Goal: Task Accomplishment & Management: Use online tool/utility

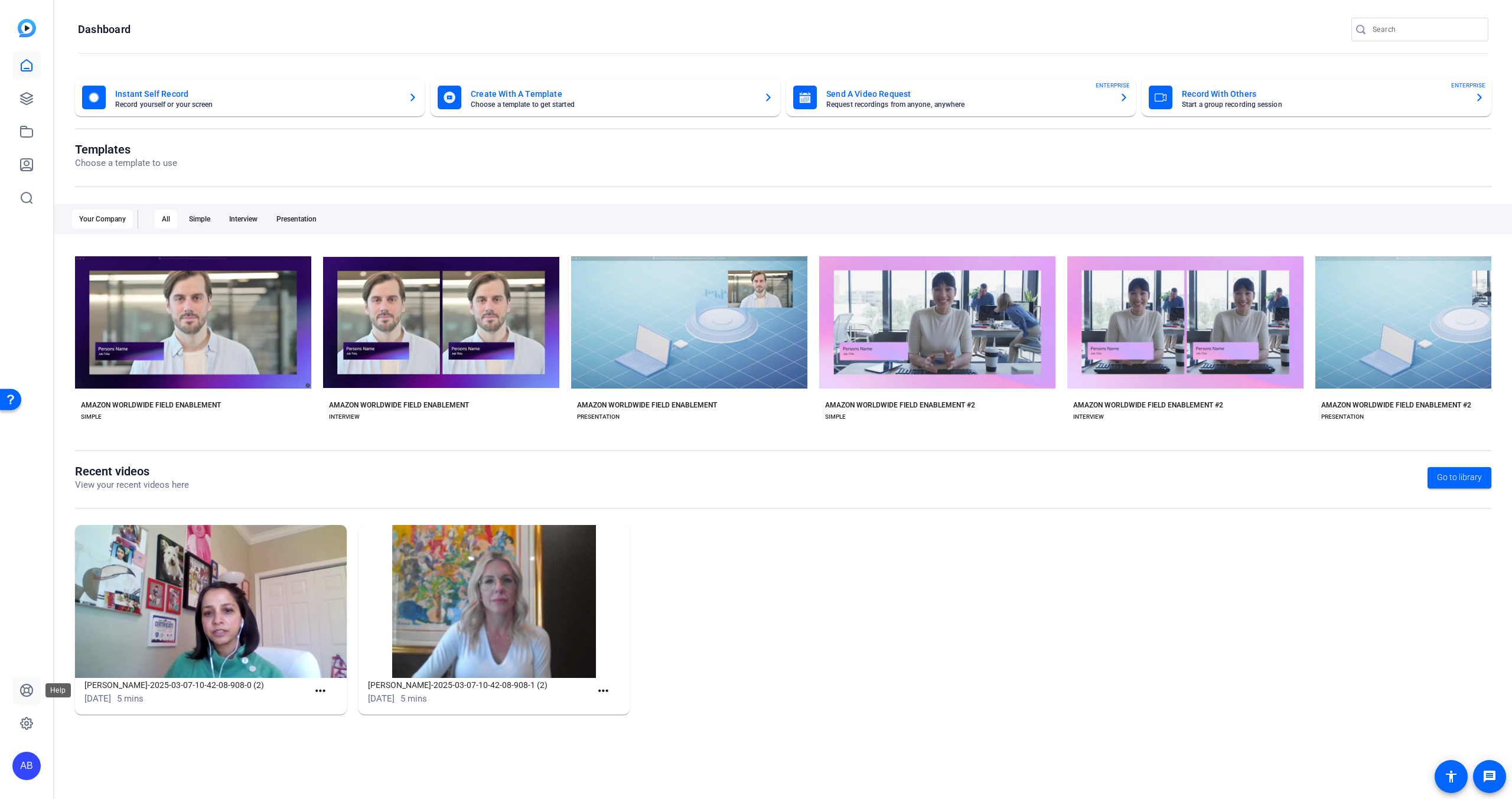
click at [21, 694] on icon at bounding box center [26, 690] width 12 height 12
click at [22, 102] on icon at bounding box center [26, 98] width 12 height 12
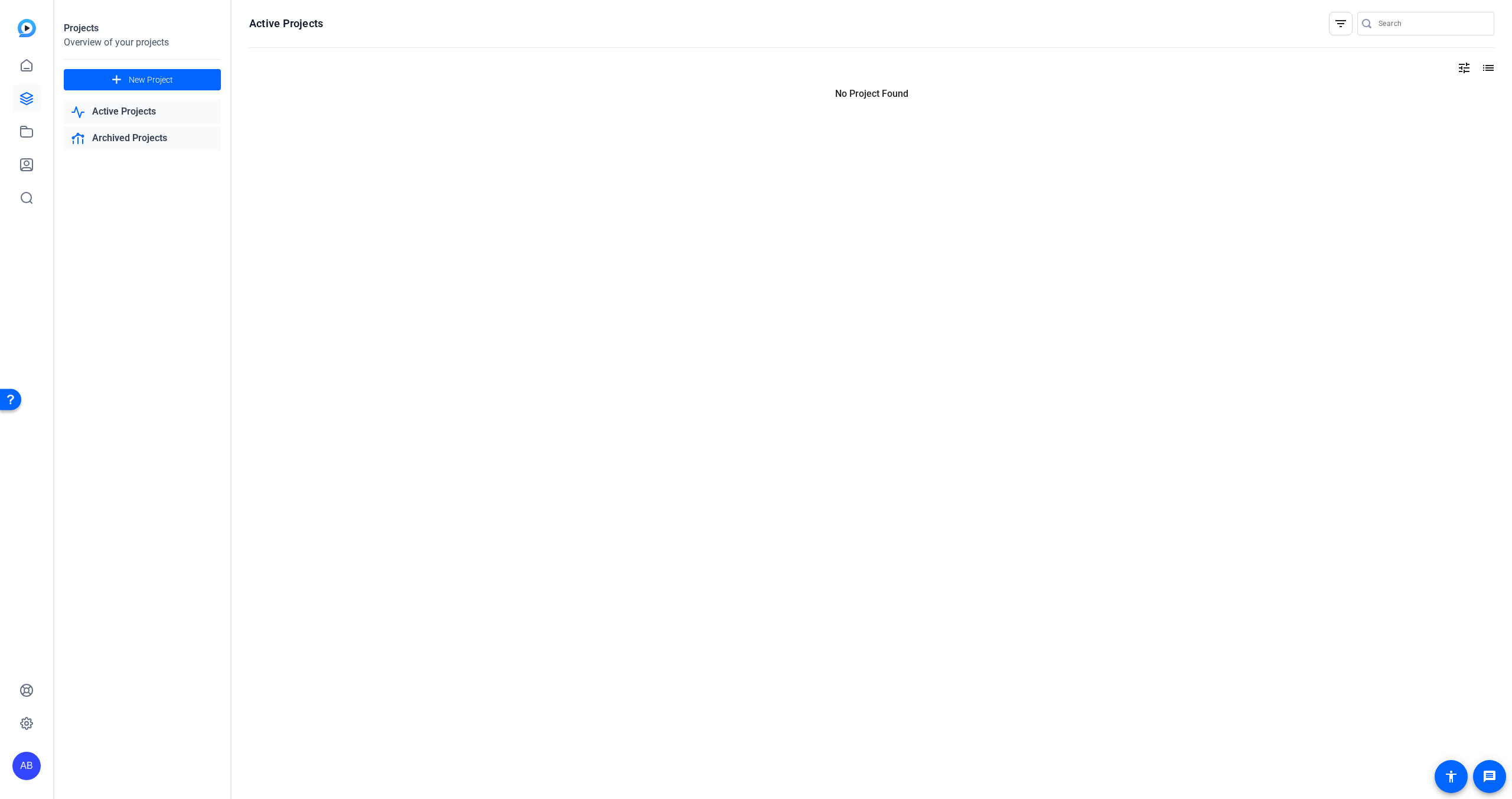
click at [159, 136] on link "Archived Projects" at bounding box center [142, 138] width 157 height 24
click at [138, 83] on link "Active Projects" at bounding box center [142, 81] width 157 height 24
click at [133, 133] on link "Archived Projects" at bounding box center [142, 138] width 157 height 24
click at [123, 84] on link "Active Projects" at bounding box center [142, 81] width 157 height 24
click at [134, 108] on link "Active Projects" at bounding box center [142, 111] width 157 height 24
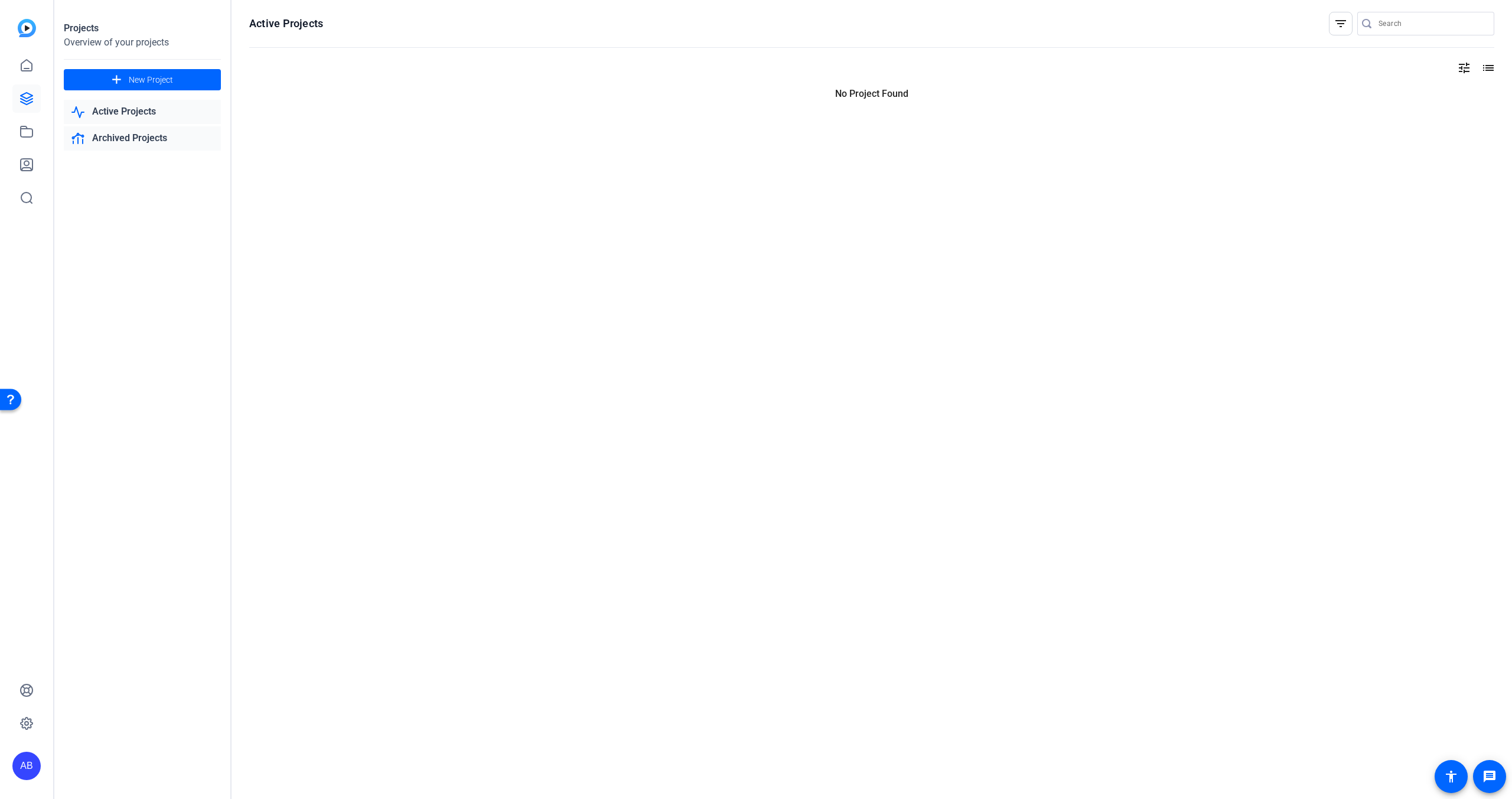
click at [143, 140] on link "Archived Projects" at bounding box center [142, 138] width 157 height 24
click at [150, 80] on link "Active Projects" at bounding box center [142, 81] width 157 height 24
click at [151, 86] on span "New Project" at bounding box center [151, 80] width 45 height 12
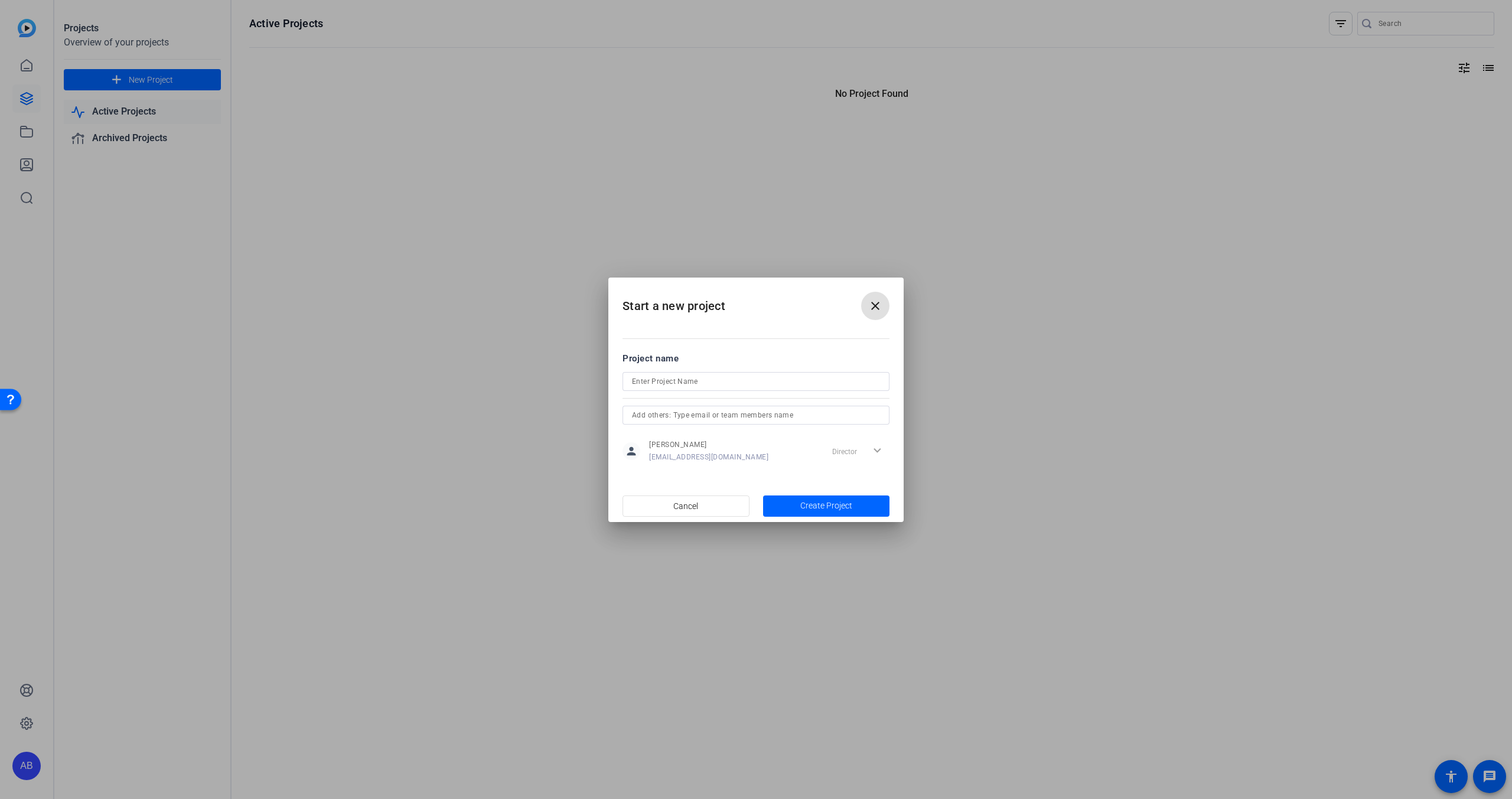
drag, startPoint x: 744, startPoint y: 386, endPoint x: 735, endPoint y: 395, distance: 12.7
click at [742, 388] on input at bounding box center [756, 382] width 248 height 14
type input "WWPD Q4"
click at [811, 511] on span "Create Project" at bounding box center [826, 506] width 52 height 12
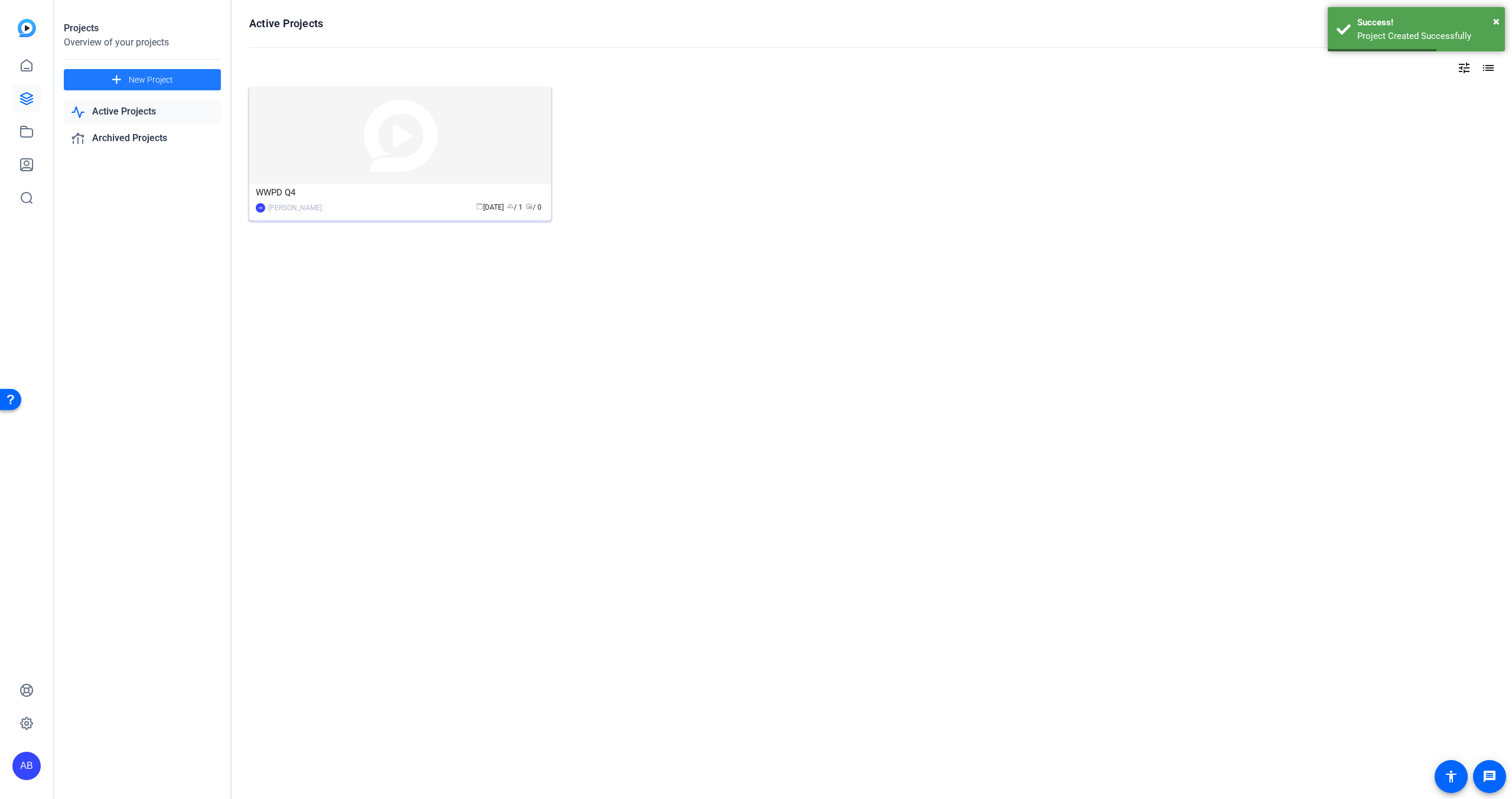
click at [460, 138] on img at bounding box center [400, 135] width 302 height 97
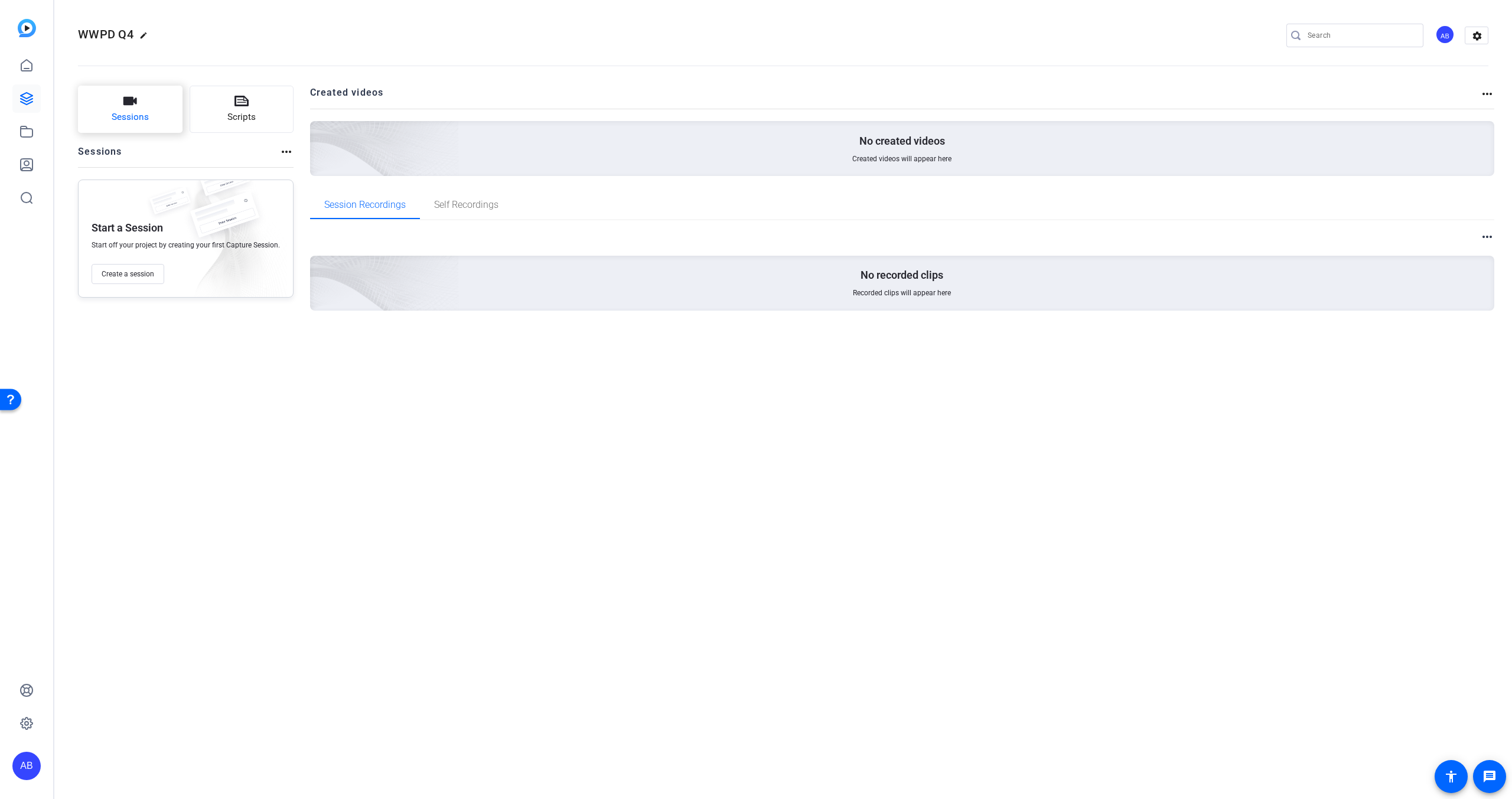
click at [140, 127] on button "Sessions" at bounding box center [130, 109] width 104 height 47
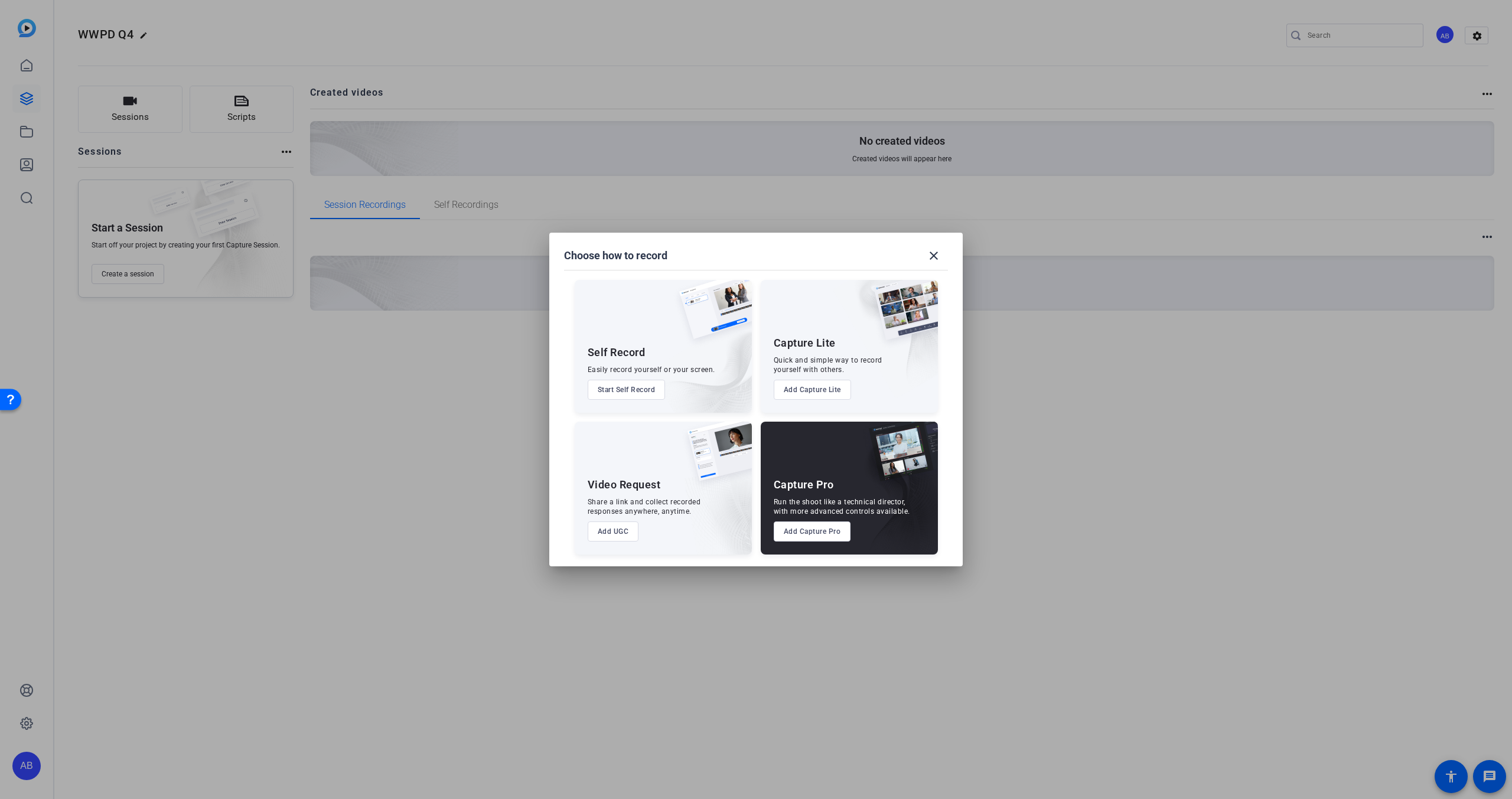
click at [623, 536] on button "Add UGC" at bounding box center [614, 532] width 52 height 20
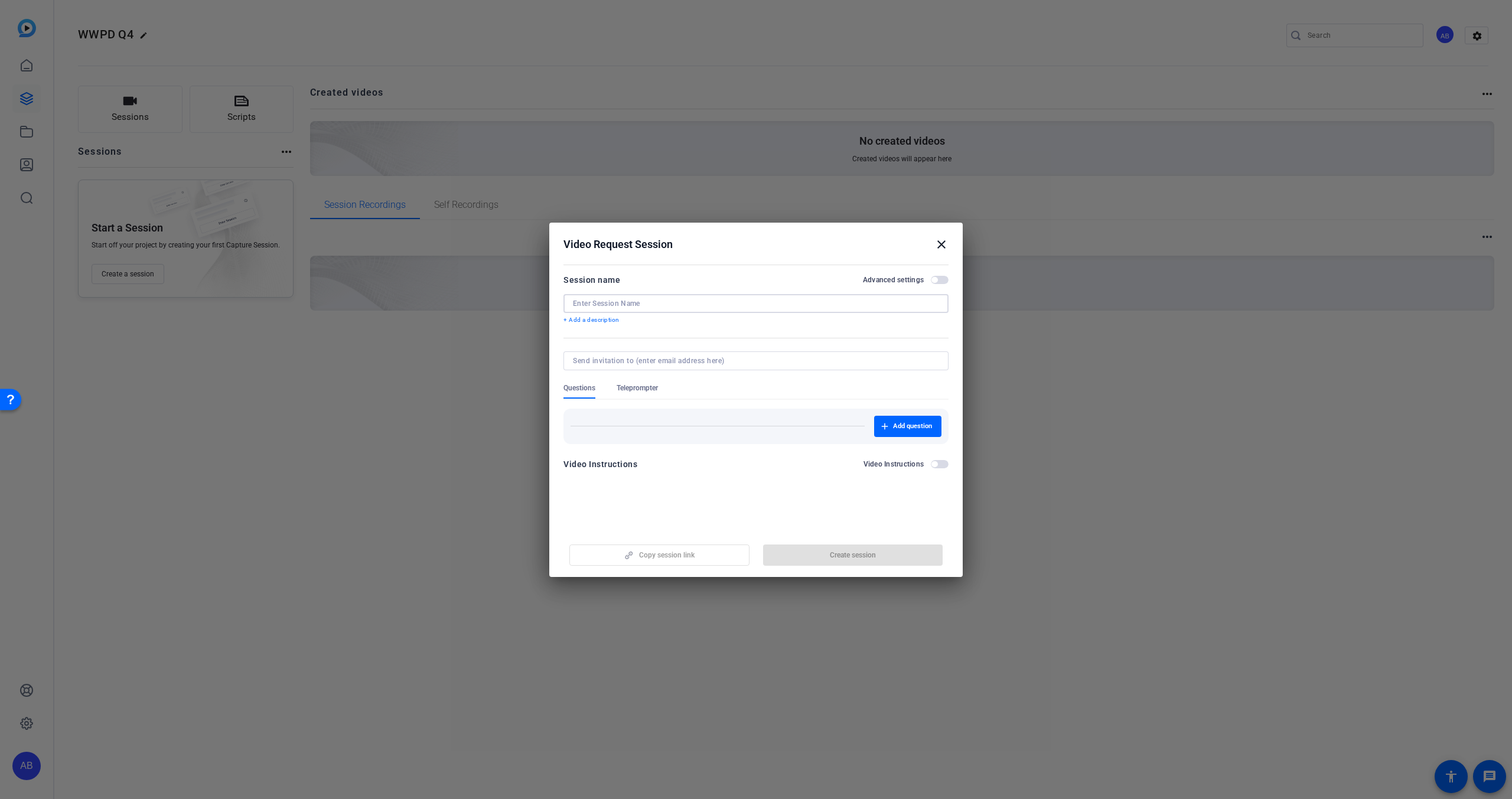
click at [599, 306] on input at bounding box center [755, 304] width 366 height 10
click at [599, 306] on input "WWPD Self-Recording" at bounding box center [755, 304] width 366 height 10
type input "WWPD Q4 Self-Recording"
click at [820, 559] on span "button" at bounding box center [853, 556] width 180 height 29
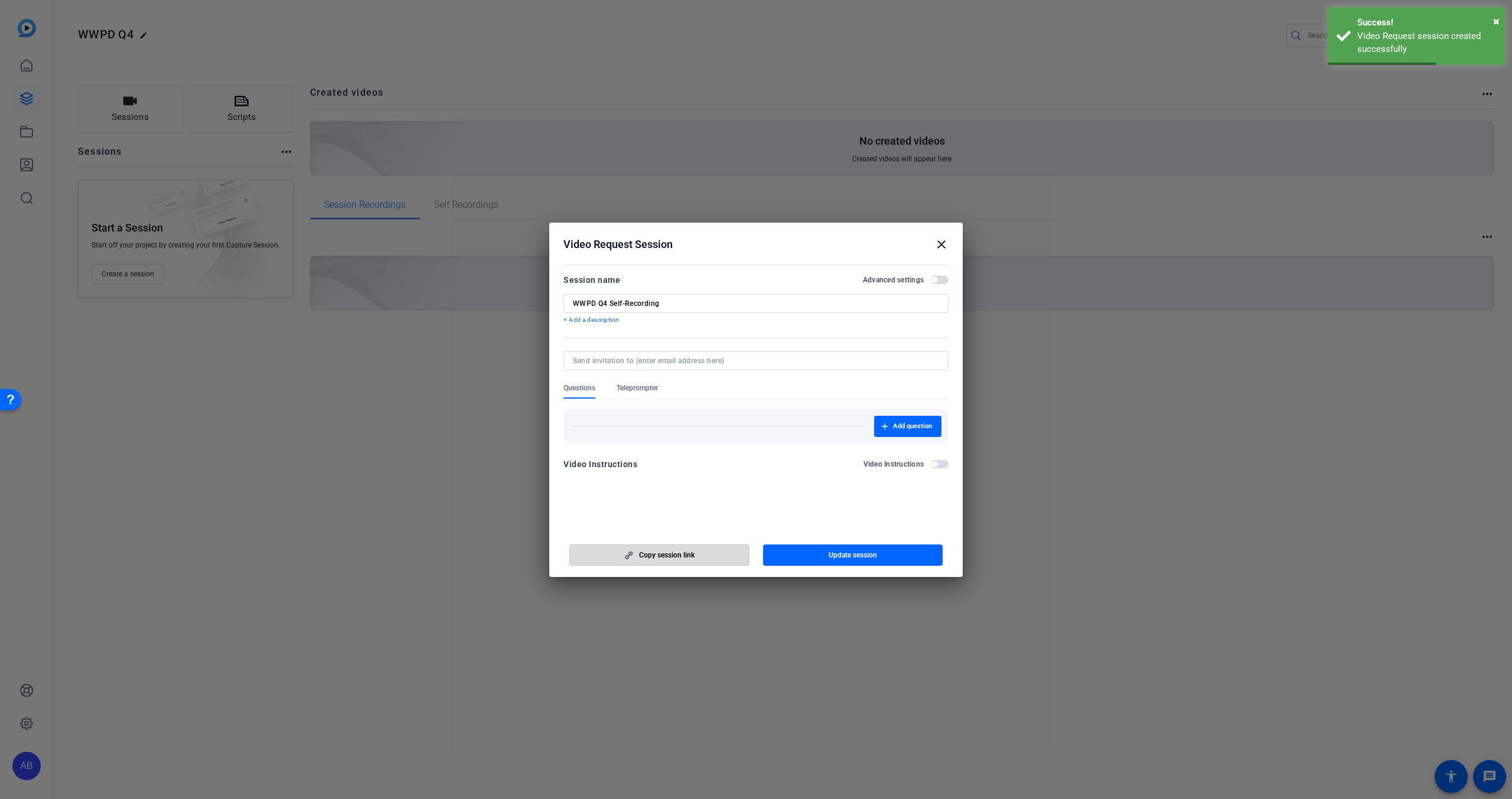
click at [663, 557] on span "Copy session link" at bounding box center [667, 555] width 55 height 10
click at [636, 394] on span "Teleprompter" at bounding box center [637, 390] width 41 height 15
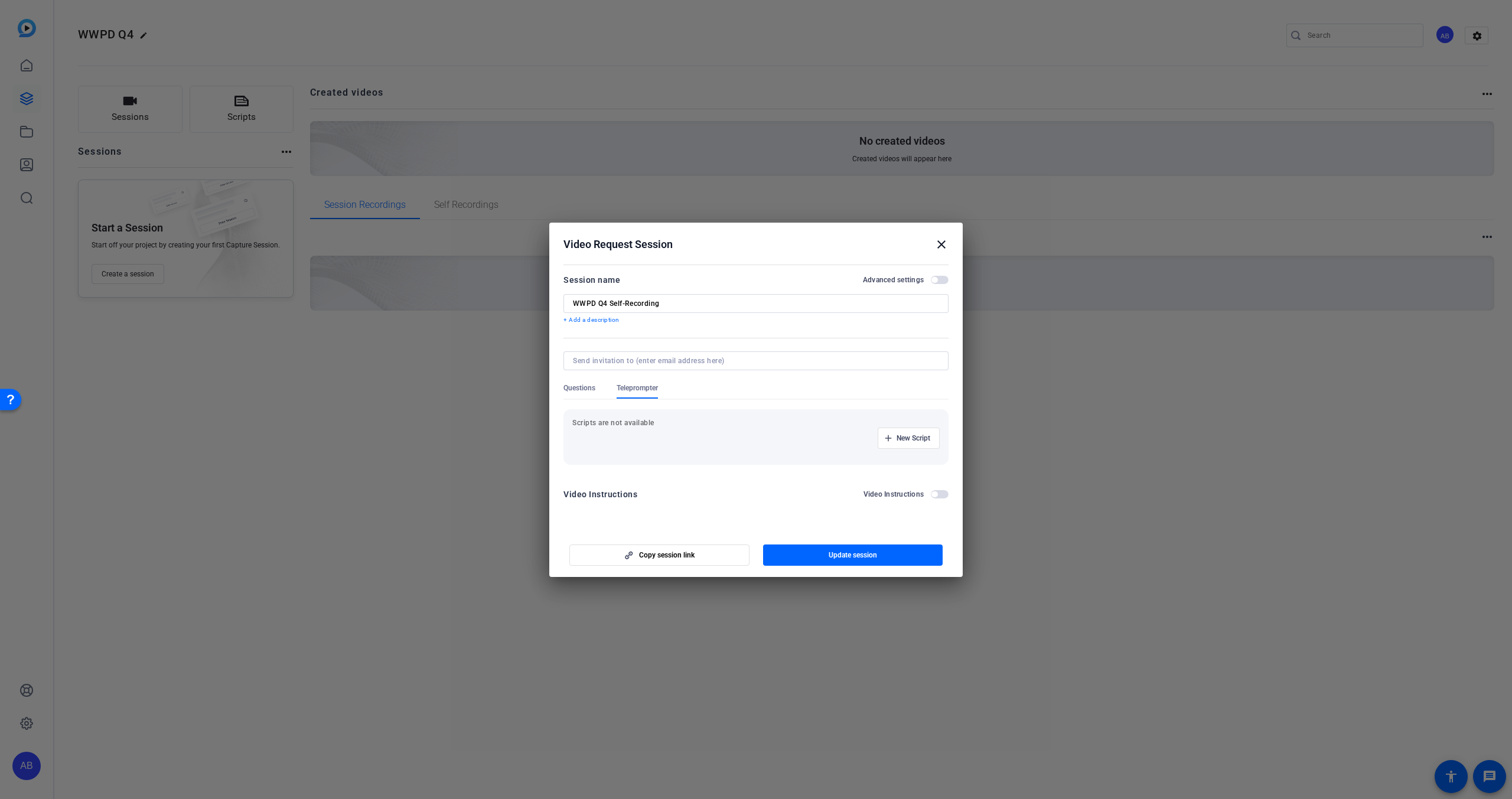
click at [585, 395] on span "Questions" at bounding box center [580, 390] width 32 height 15
click at [945, 243] on mat-icon "close" at bounding box center [941, 245] width 14 height 14
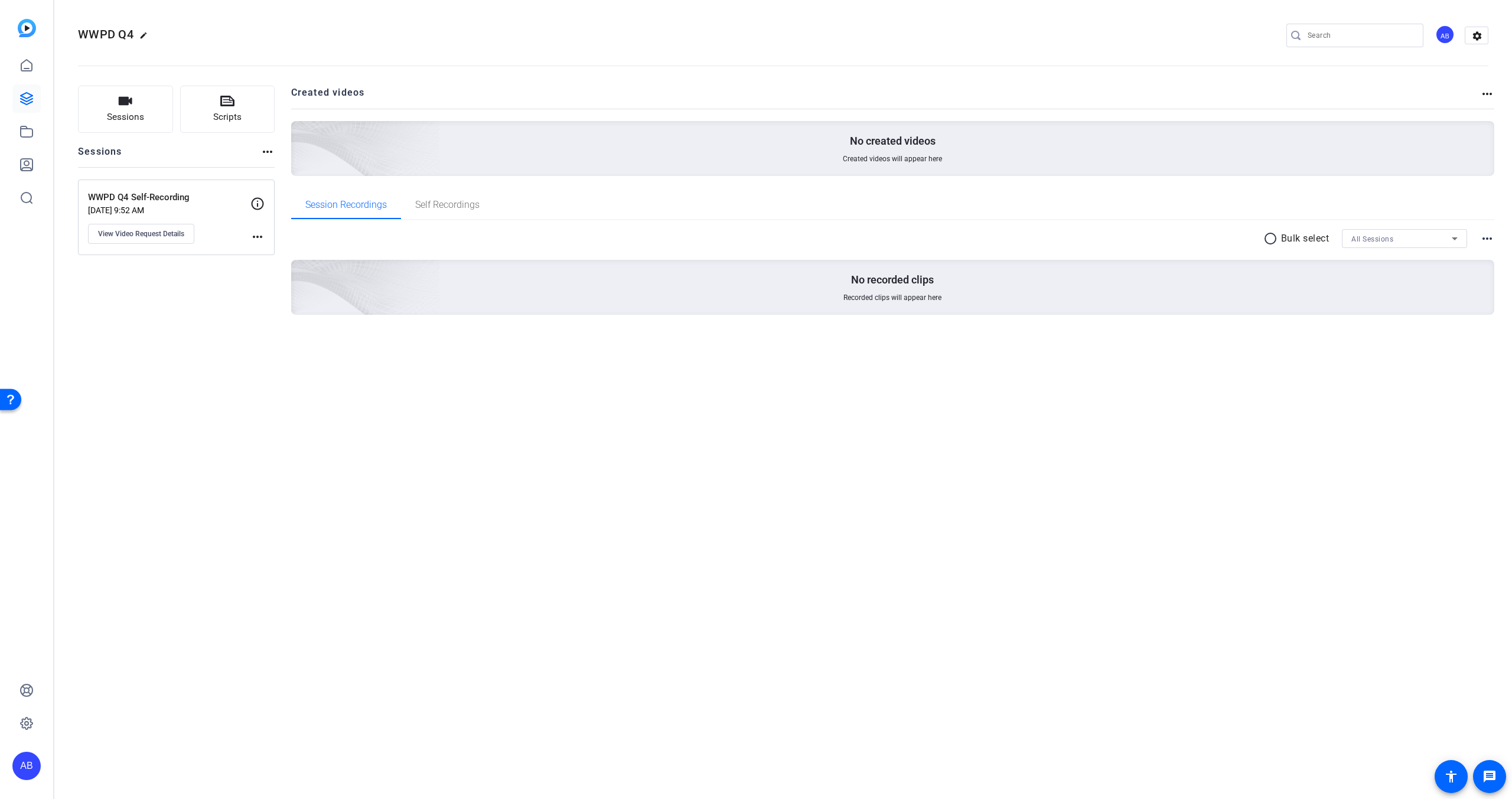
click at [258, 241] on mat-icon "more_horiz" at bounding box center [257, 237] width 14 height 14
click at [256, 238] on div at bounding box center [756, 399] width 1512 height 799
click at [173, 234] on span "View Video Request Details" at bounding box center [141, 233] width 86 height 10
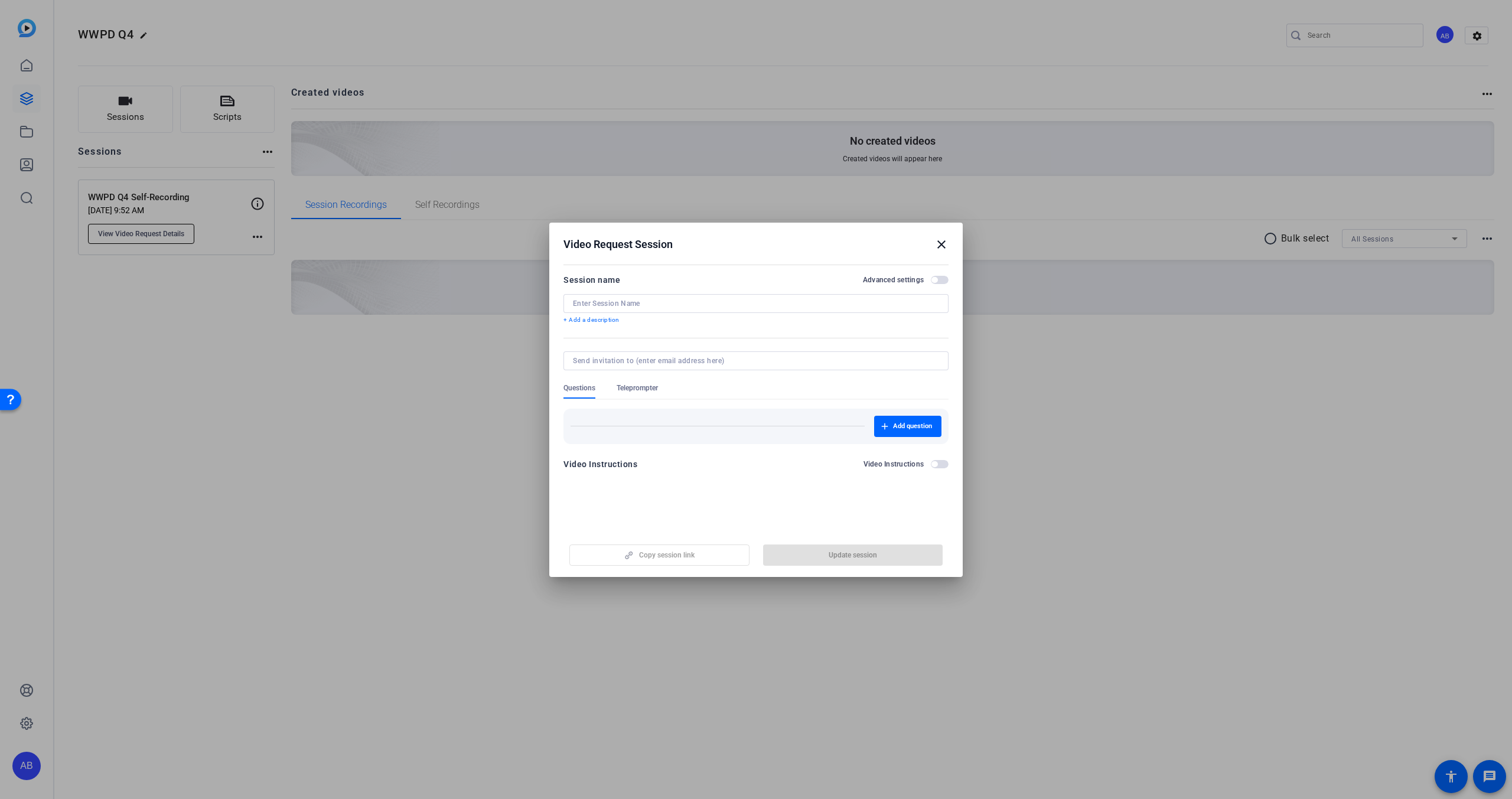
type input "WWPD Q4 Self-Recording"
click at [943, 245] on mat-icon "close" at bounding box center [941, 245] width 14 height 14
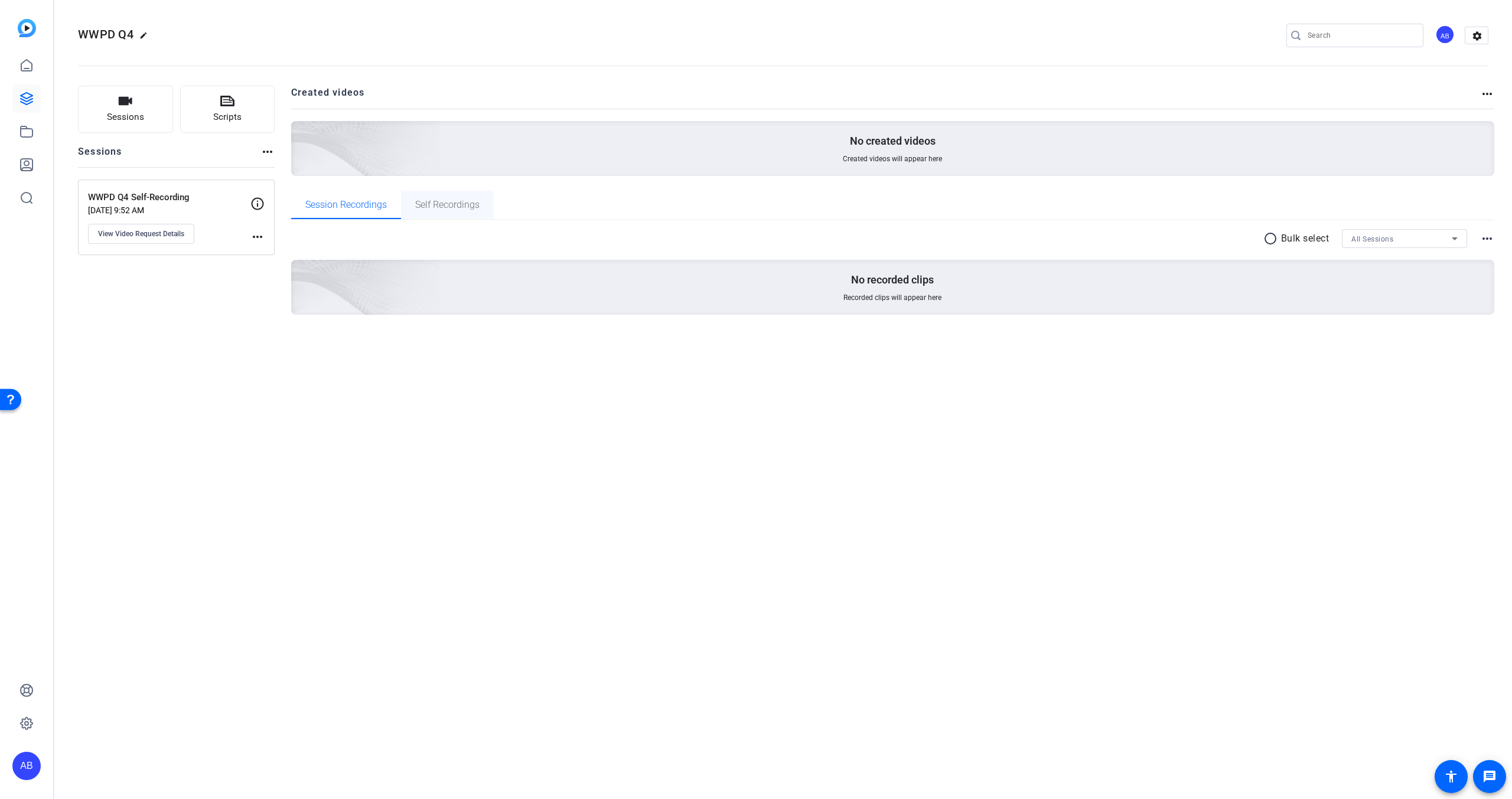
click at [435, 213] on span "Self Recordings" at bounding box center [447, 205] width 64 height 29
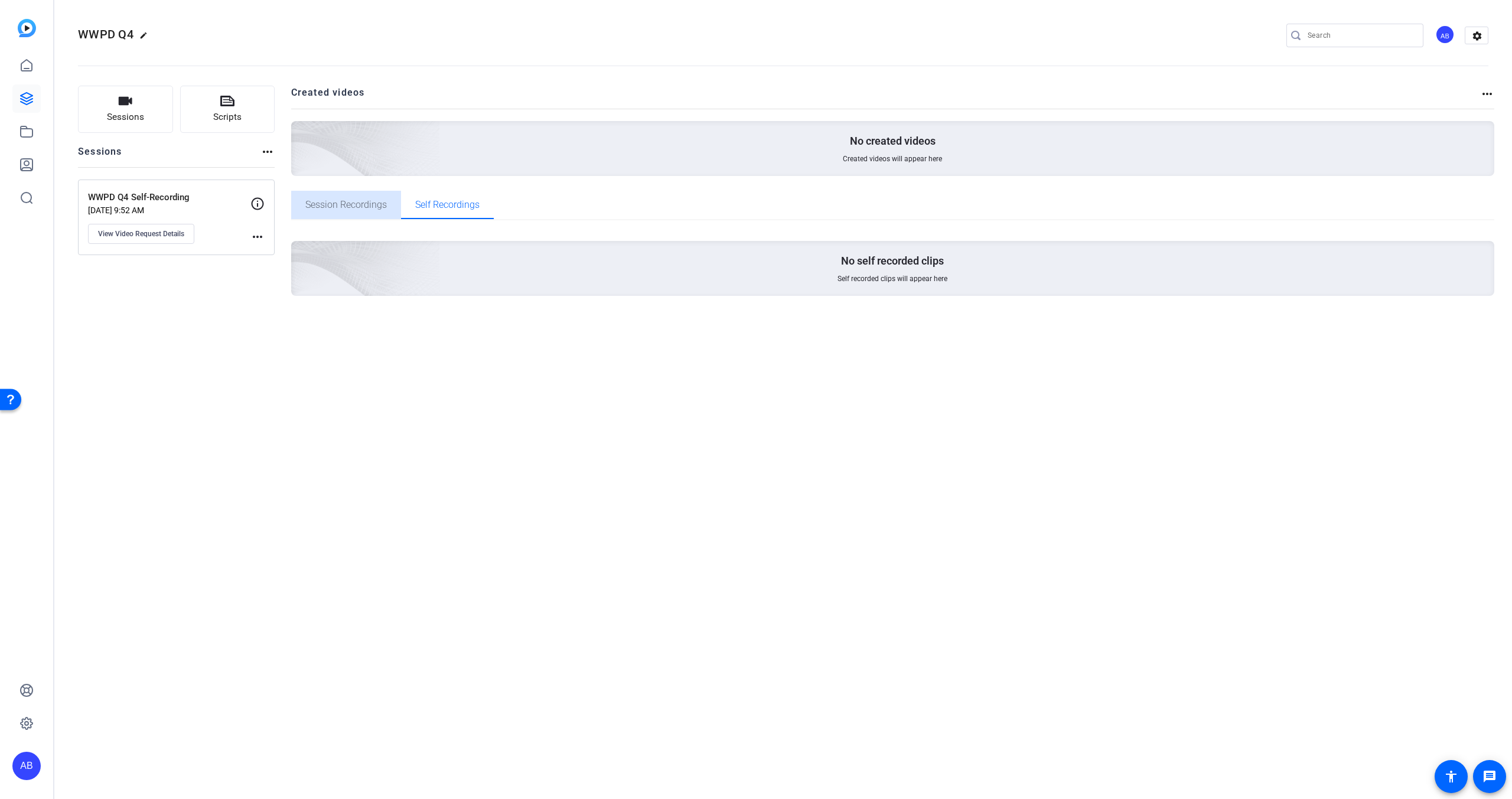
click at [332, 201] on span "Session Recordings" at bounding box center [346, 205] width 82 height 10
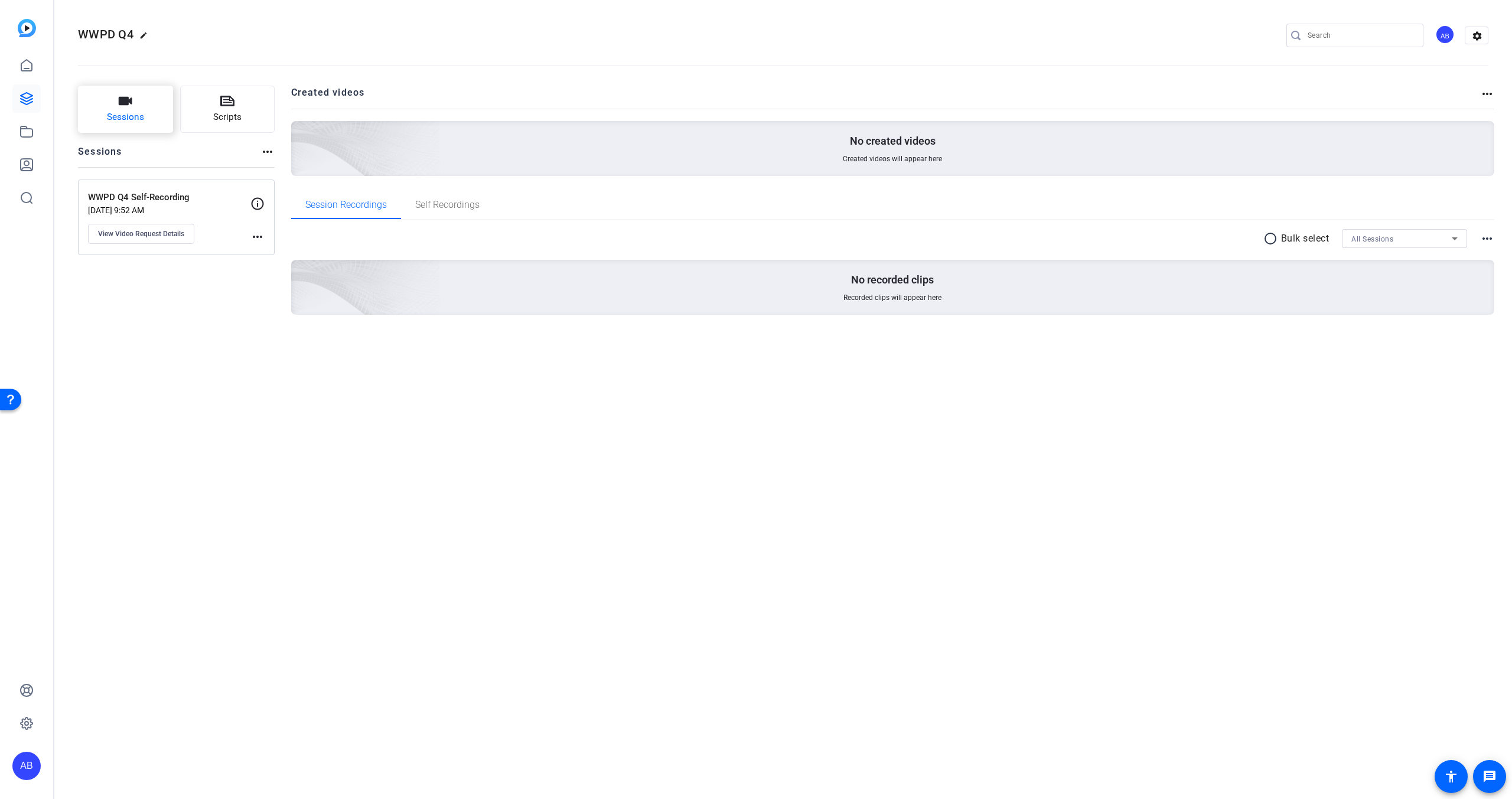
click at [138, 108] on button "Sessions" at bounding box center [126, 109] width 95 height 47
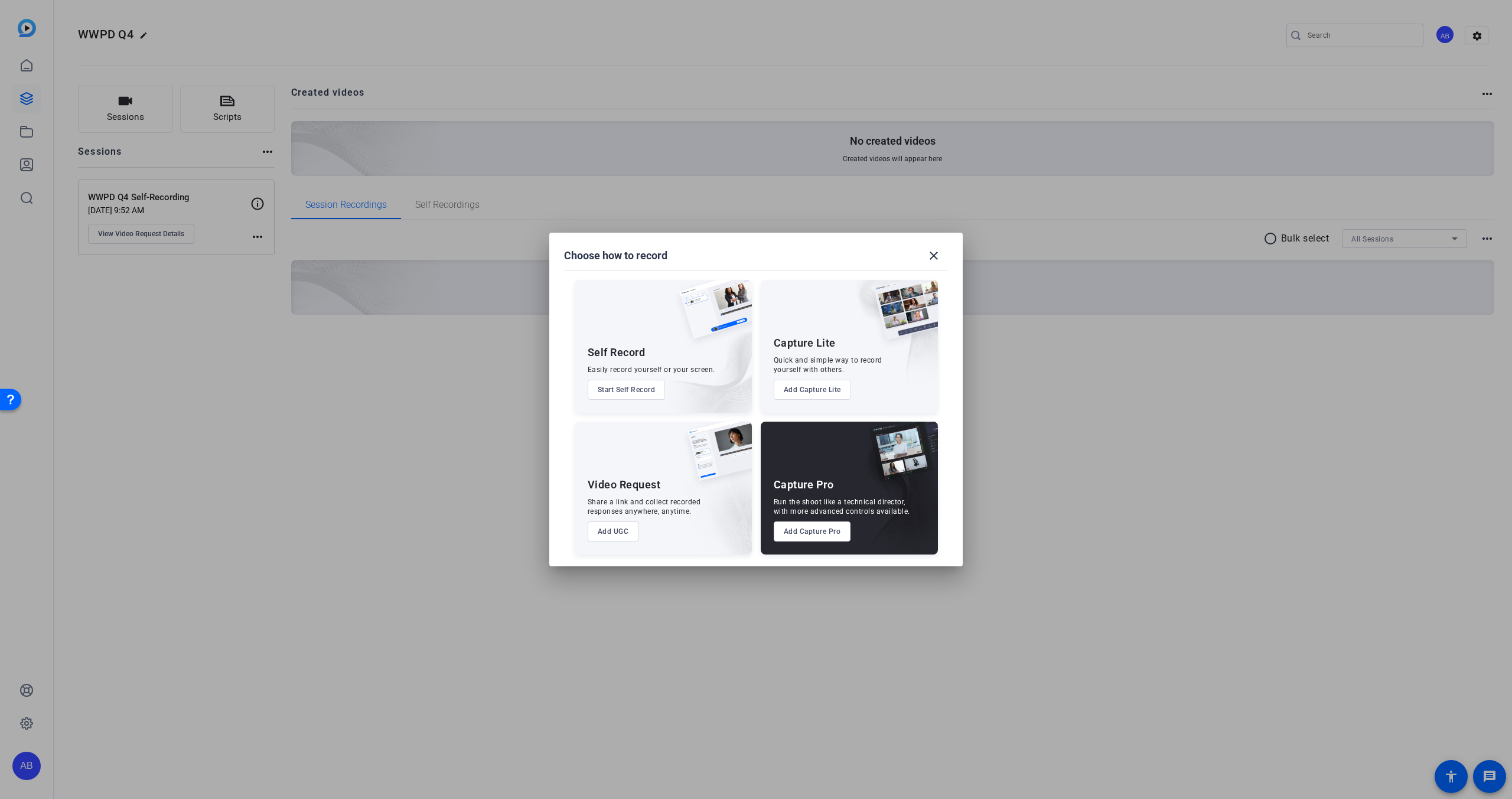
click at [825, 534] on button "Add Capture Pro" at bounding box center [812, 532] width 77 height 20
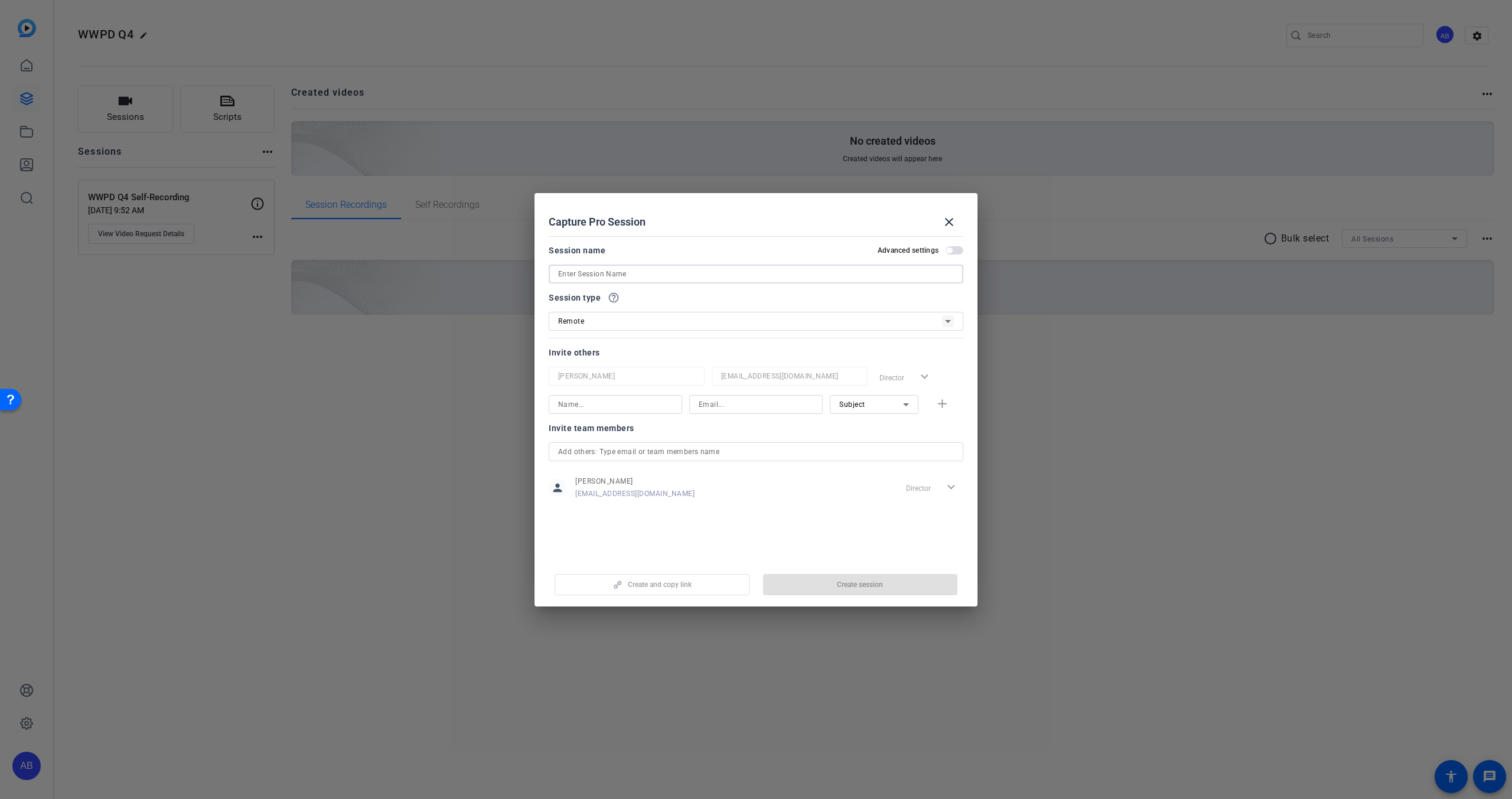
click at [617, 278] on input at bounding box center [756, 274] width 395 height 14
click at [605, 322] on div "Session type help_outline Remote" at bounding box center [756, 322] width 415 height 40
click at [606, 330] on div "Remote" at bounding box center [750, 332] width 384 height 15
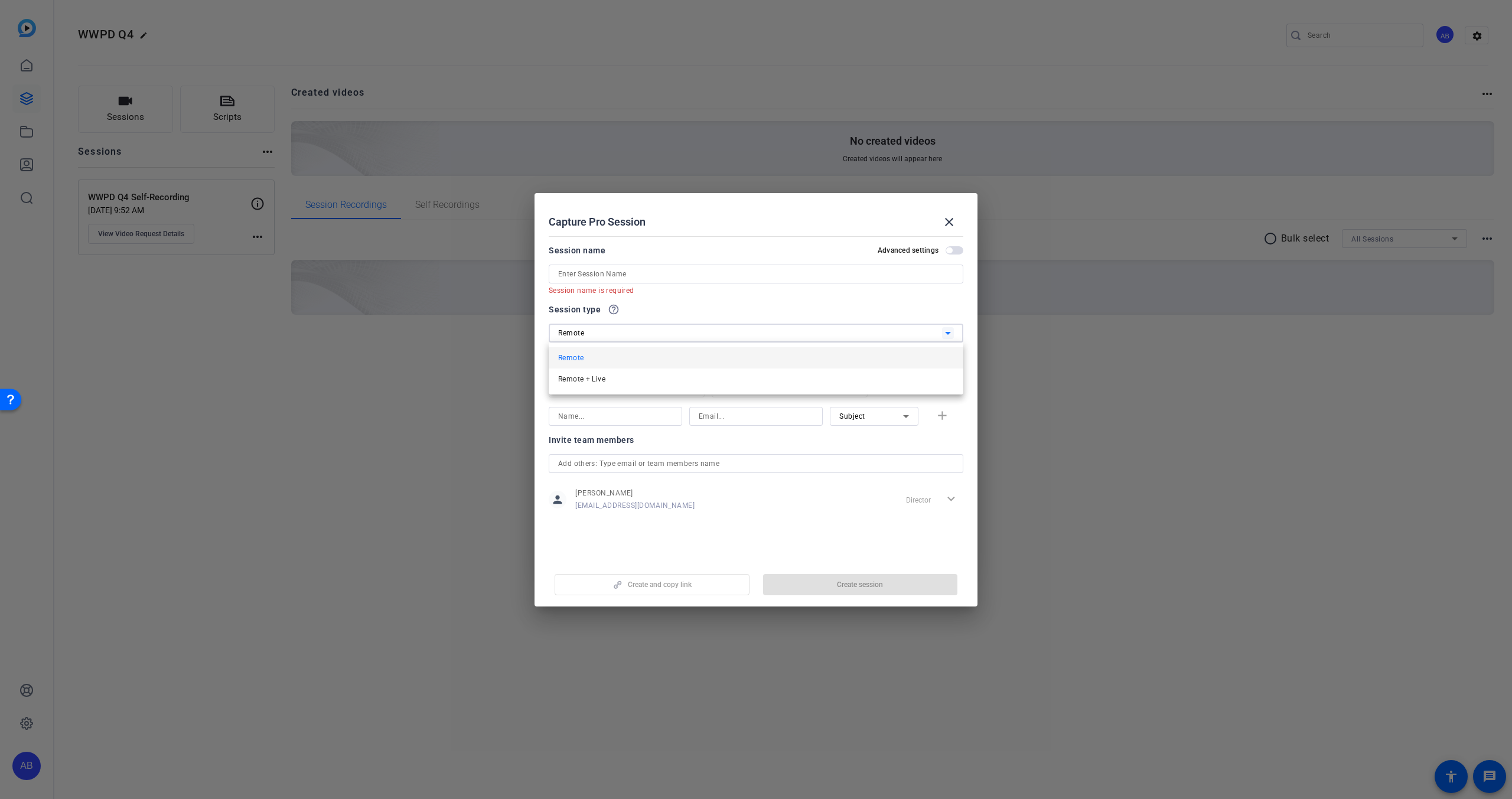
click at [670, 298] on div at bounding box center [756, 399] width 1512 height 799
click at [659, 274] on input at bounding box center [756, 274] width 395 height 14
click at [622, 274] on input at bounding box center [756, 274] width 395 height 14
click at [950, 220] on mat-icon "close" at bounding box center [949, 222] width 14 height 14
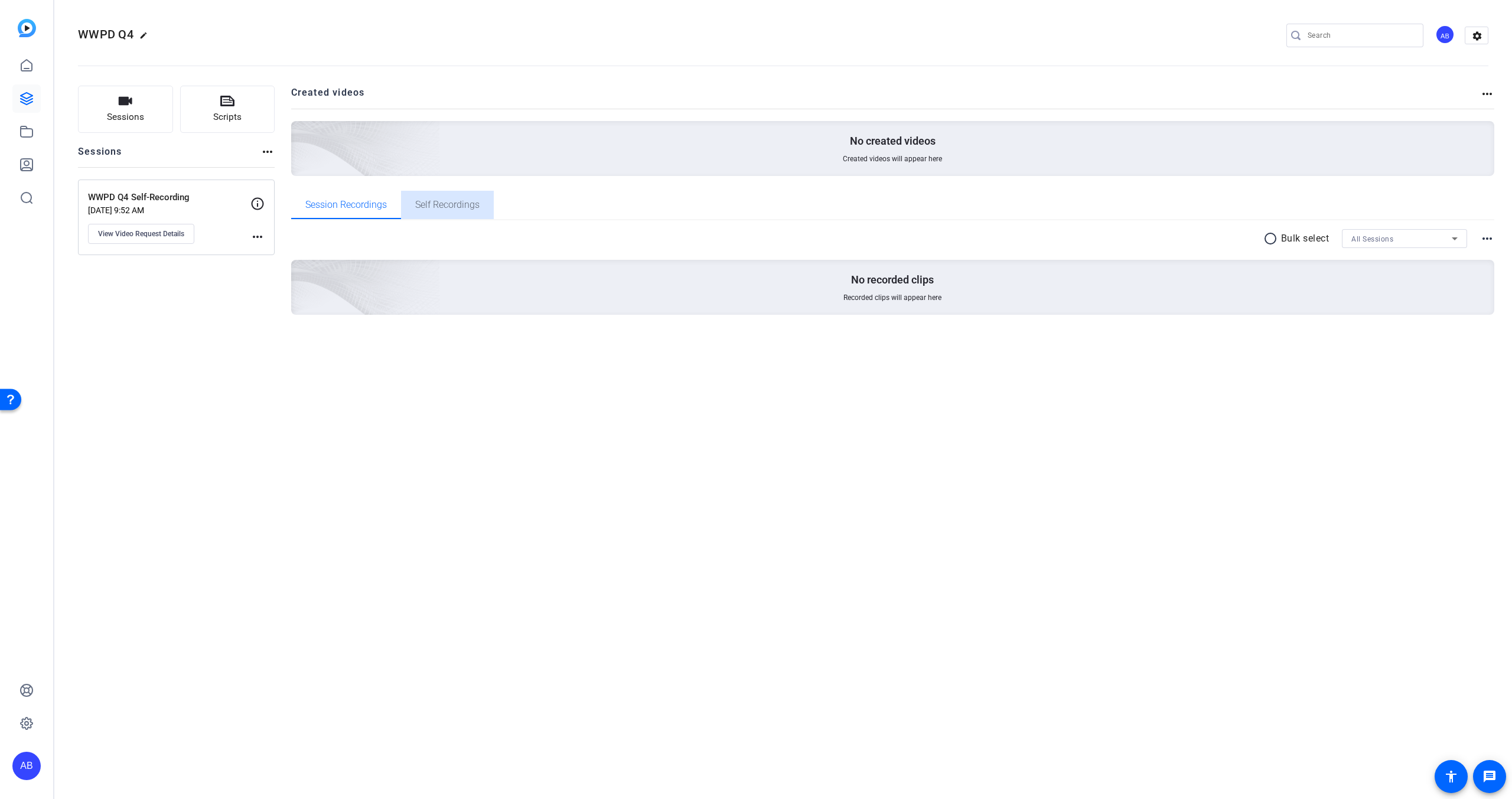
click at [460, 210] on span "Self Recordings" at bounding box center [447, 205] width 64 height 29
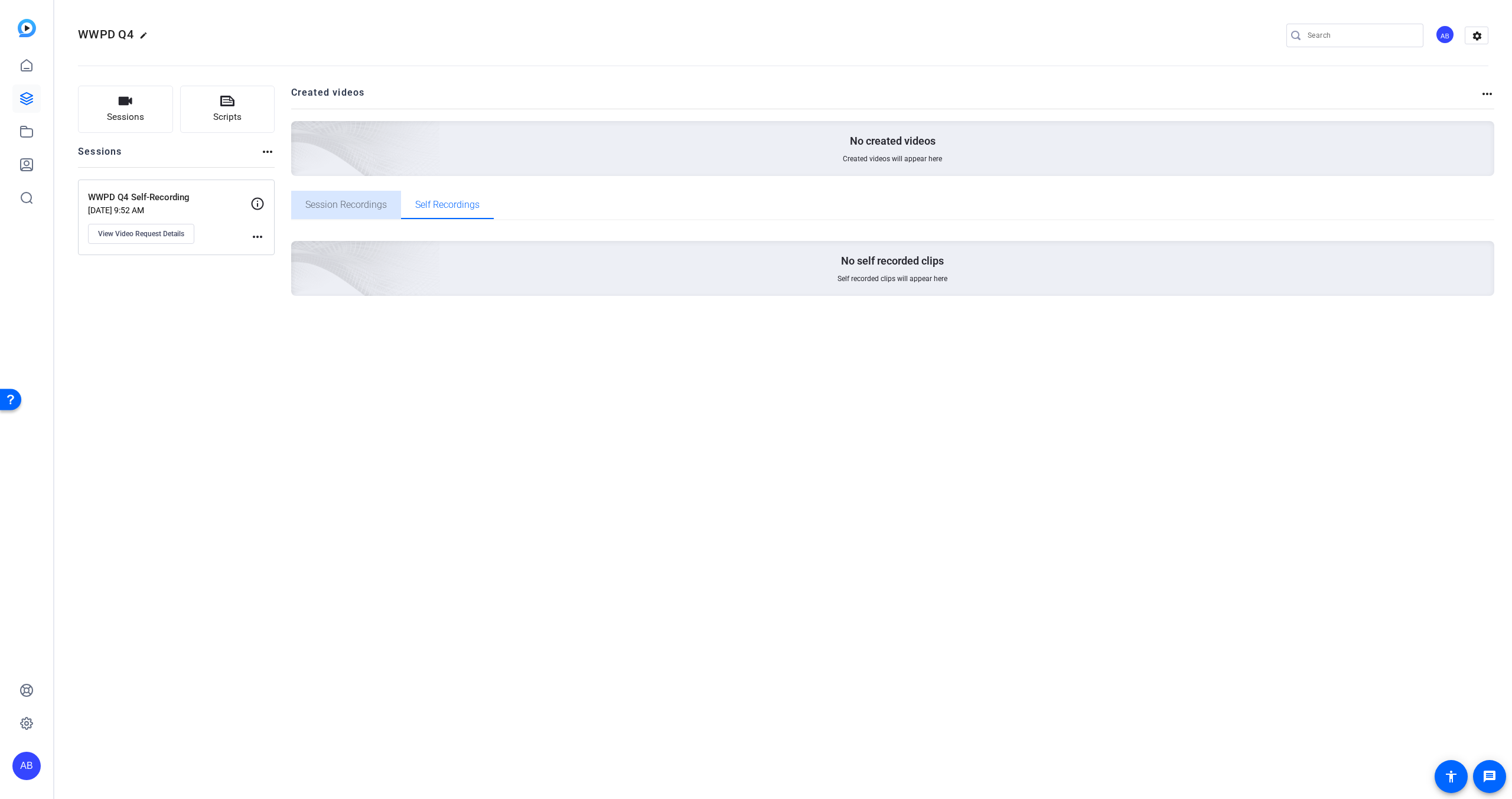
click at [375, 203] on span "Session Recordings" at bounding box center [346, 205] width 82 height 10
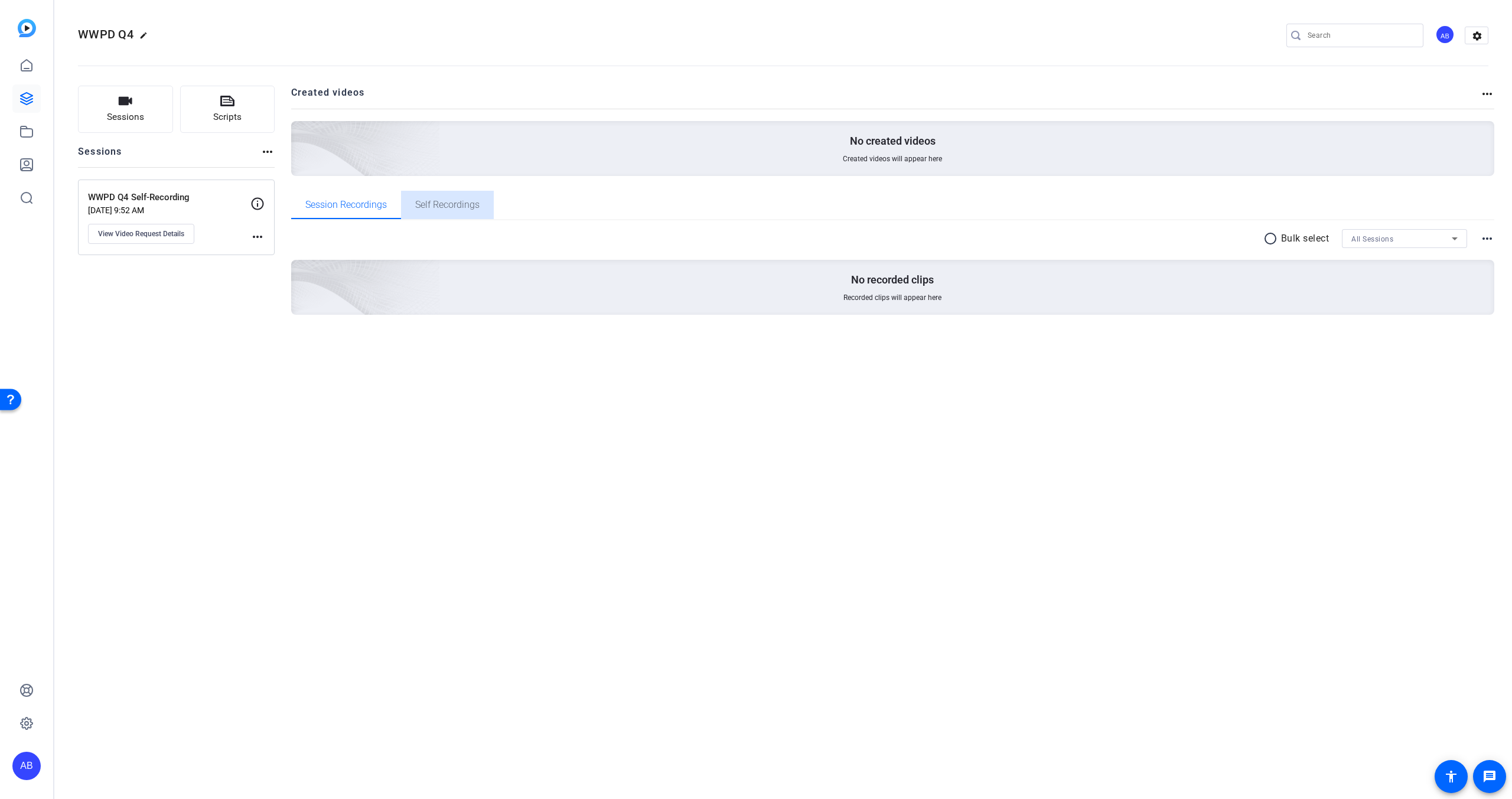
click at [470, 206] on span "Self Recordings" at bounding box center [447, 205] width 64 height 10
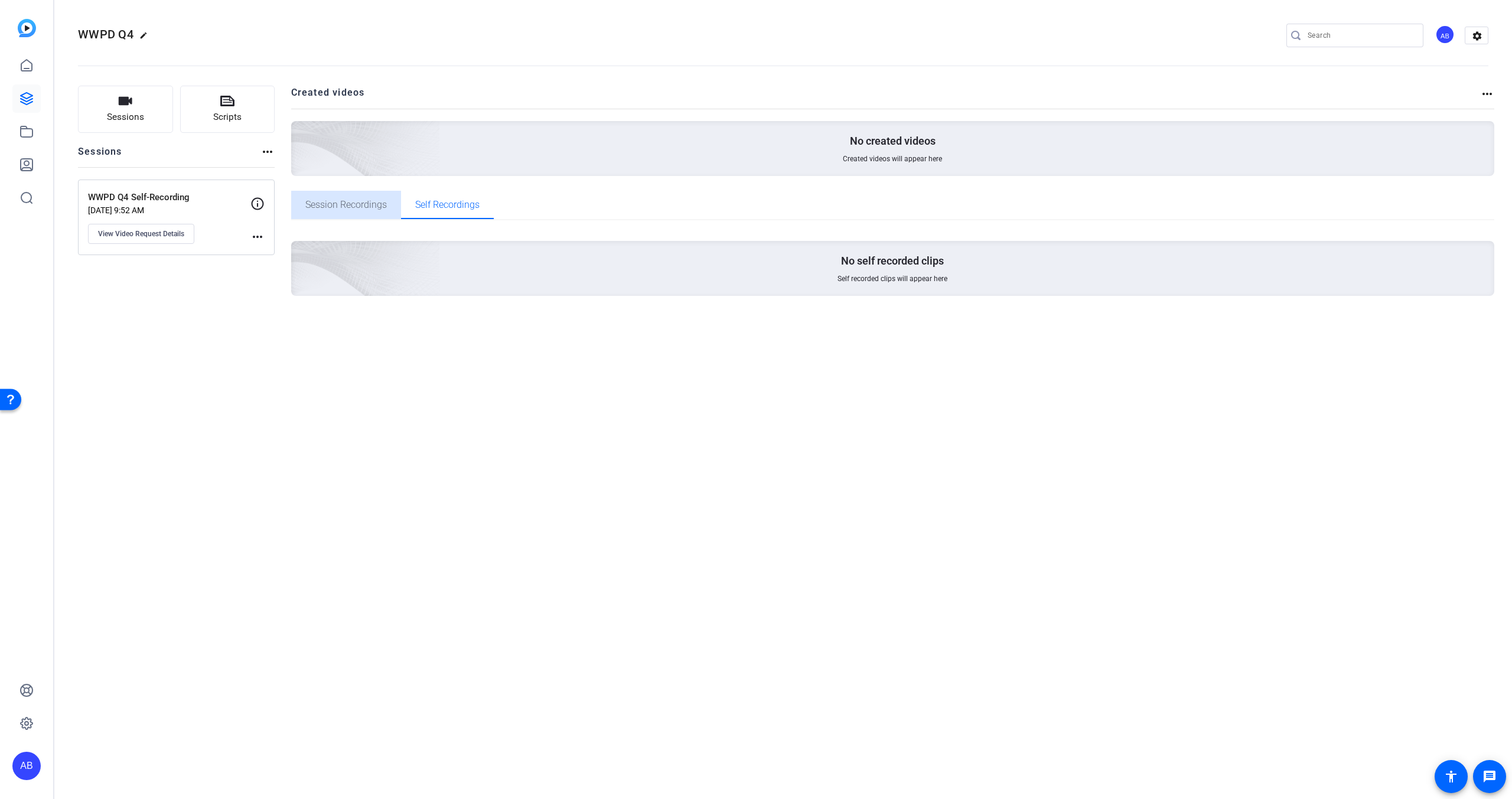
click at [373, 217] on span "Session Recordings" at bounding box center [346, 205] width 82 height 29
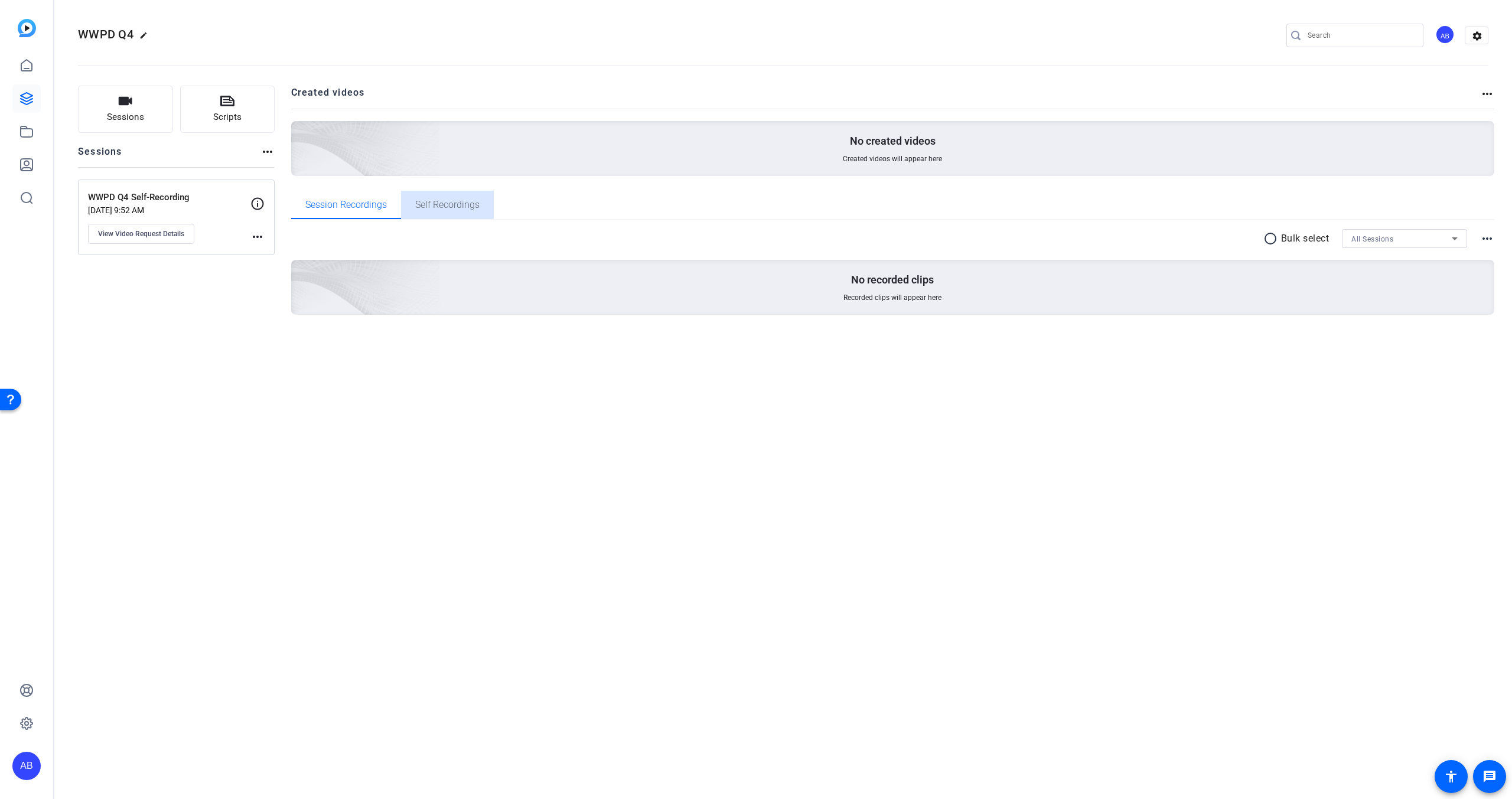
click at [459, 216] on span "Self Recordings" at bounding box center [447, 205] width 64 height 29
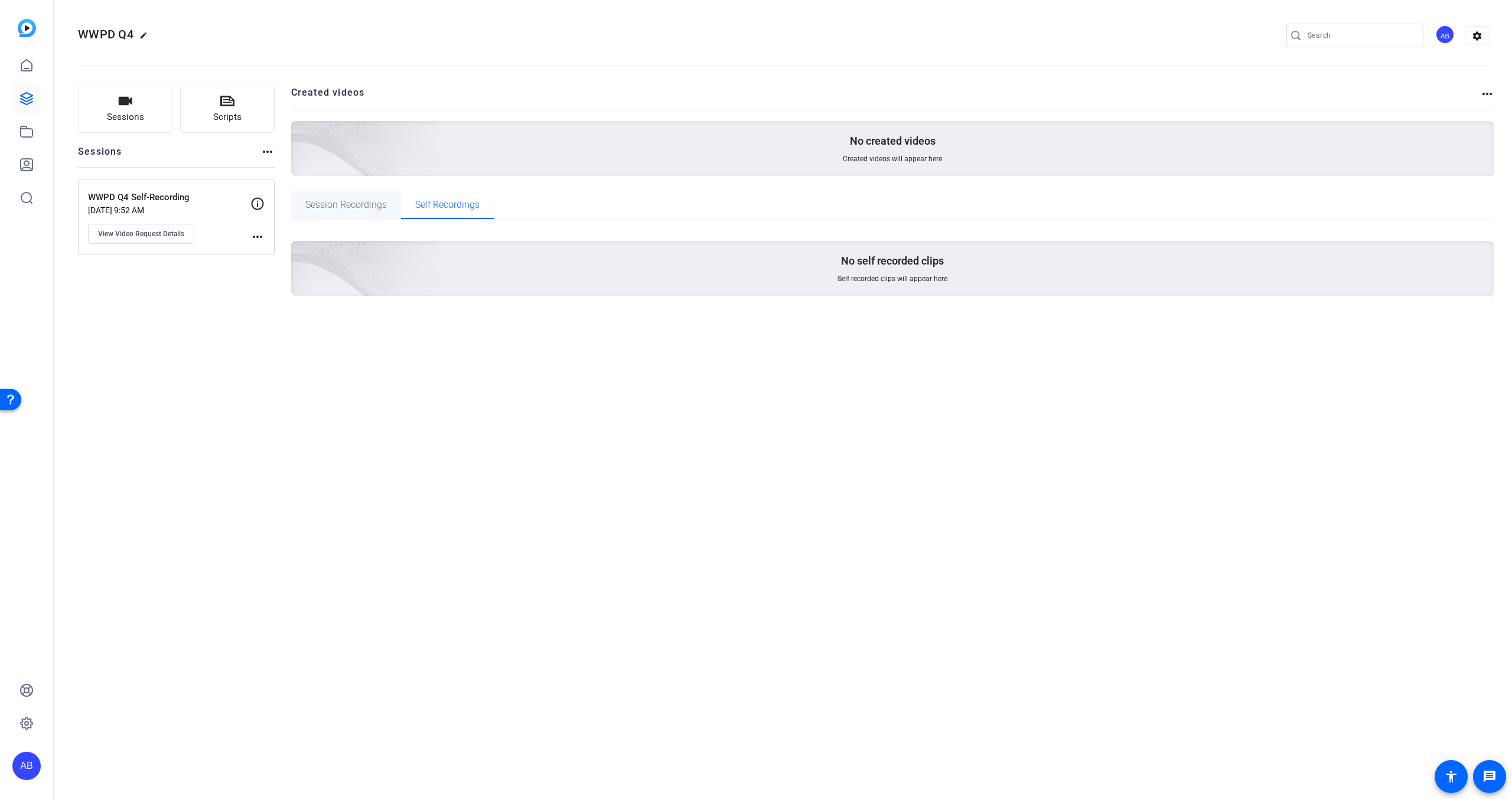
click at [361, 202] on span "Session Recordings" at bounding box center [346, 205] width 82 height 10
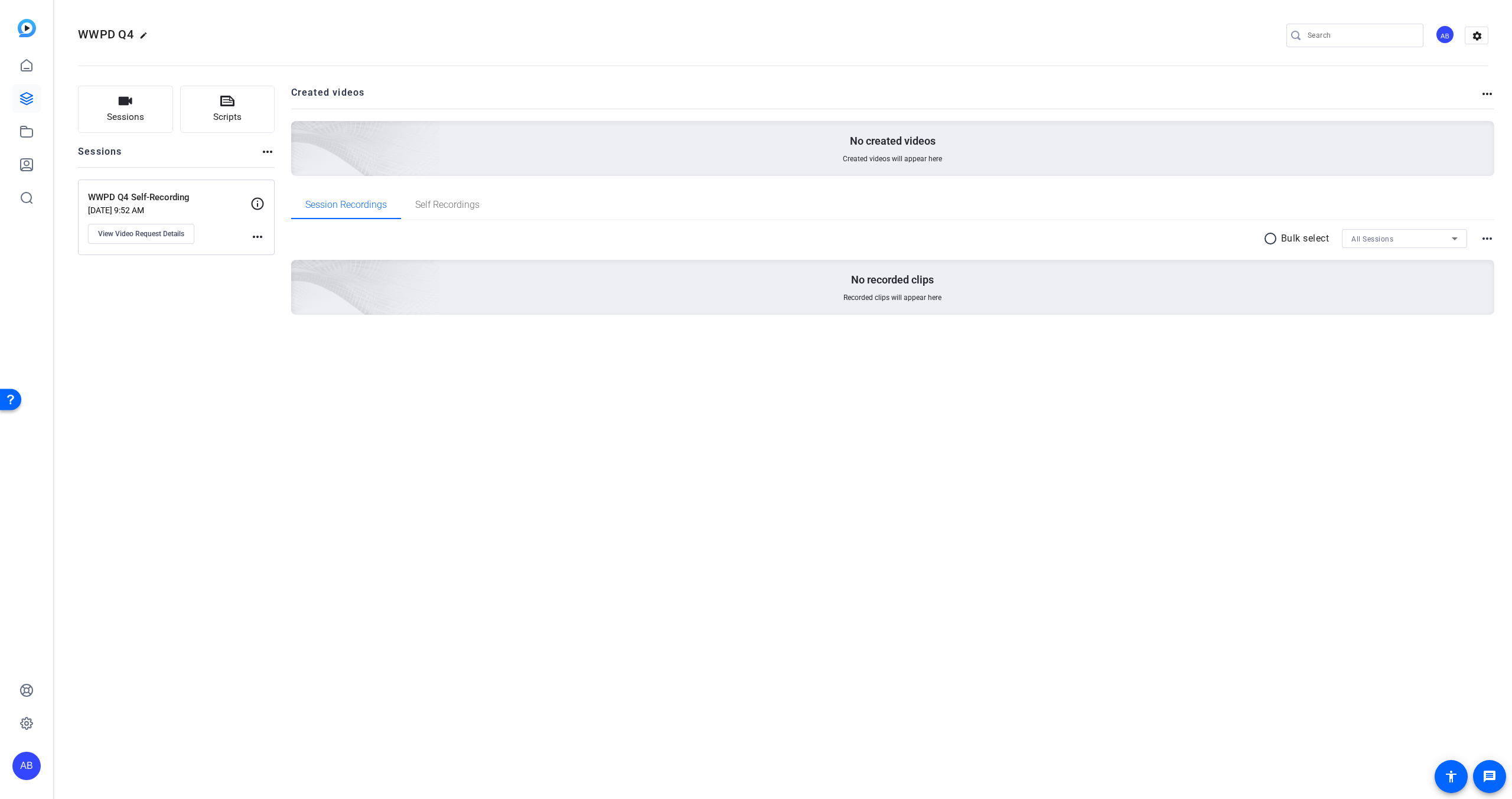
click at [259, 234] on mat-icon "more_horiz" at bounding box center [257, 237] width 14 height 14
click at [288, 510] on div at bounding box center [756, 399] width 1512 height 799
click at [1451, 30] on div "AB" at bounding box center [1445, 35] width 20 height 20
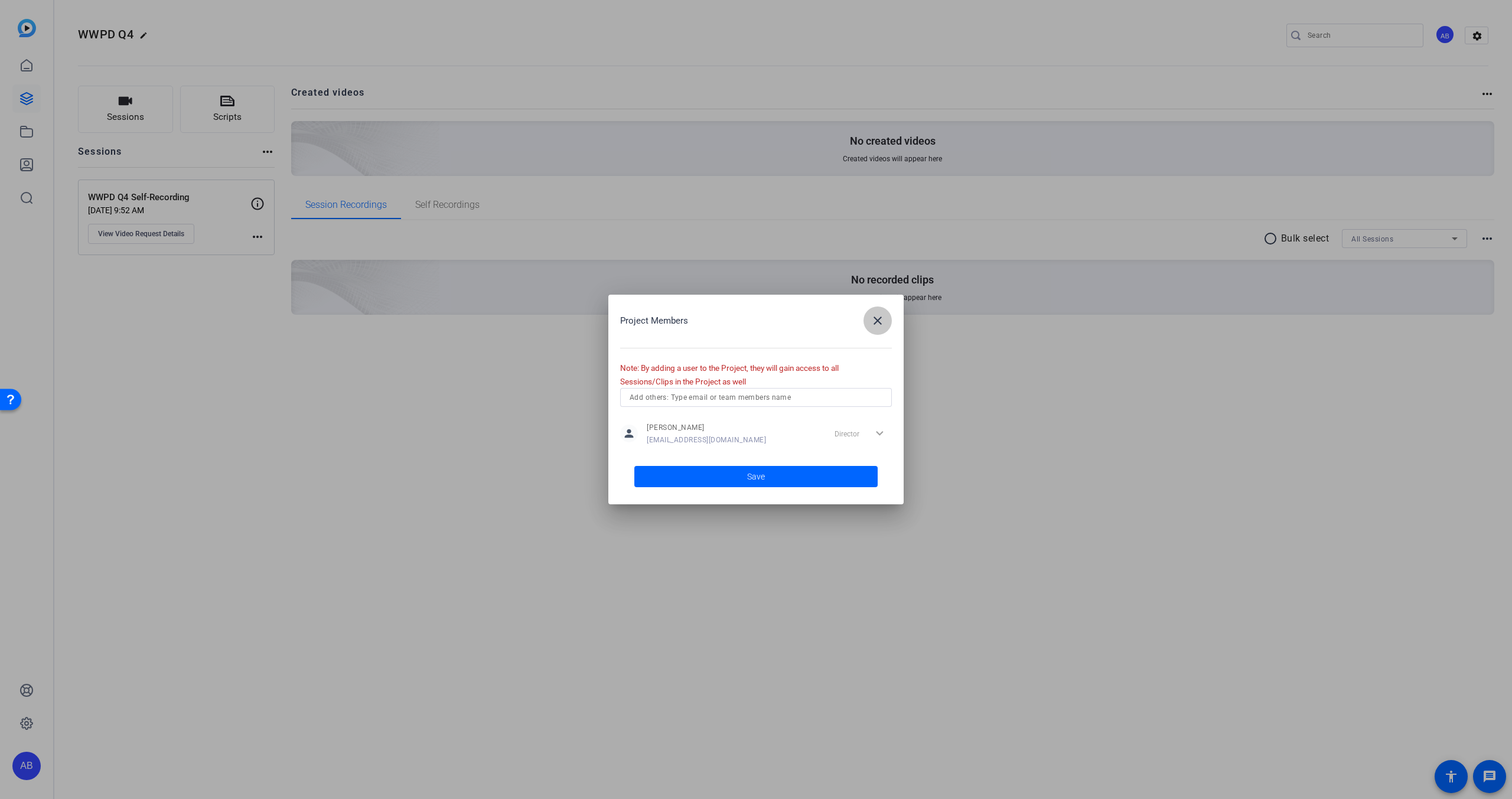
click at [885, 320] on span "button" at bounding box center [878, 321] width 28 height 29
